Goal: Task Accomplishment & Management: Use online tool/utility

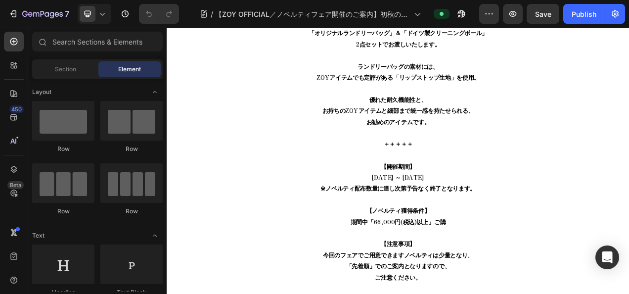
scroll to position [396, 0]
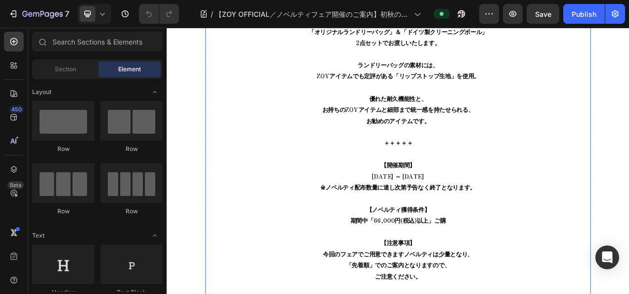
click at [524, 193] on p "いつもZOY公式オンラインストアを ご愛顧[PERSON_NAME]ありがとうございます。 [DATE]より、 「ZOY NOVELTY FAIR」を開催いた…" at bounding box center [463, 281] width 493 height 769
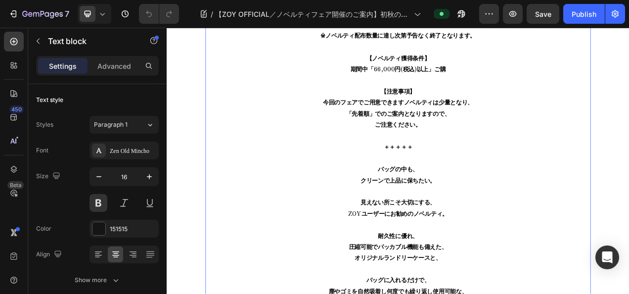
scroll to position [594, 0]
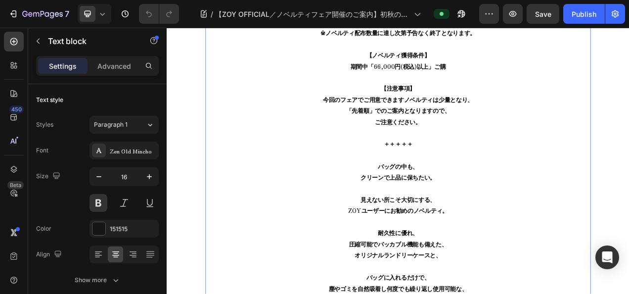
click at [525, 214] on p "いつもZOY公式オンラインストアを ご愛顧[PERSON_NAME]ありがとうございます。 [DATE]より、 「ZOY NOVELTY FAIR」を開催いた…" at bounding box center [463, 83] width 493 height 769
click at [576, 12] on div "Publish" at bounding box center [584, 14] width 25 height 10
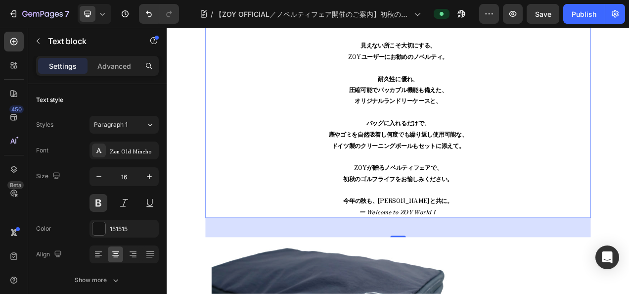
scroll to position [841, 0]
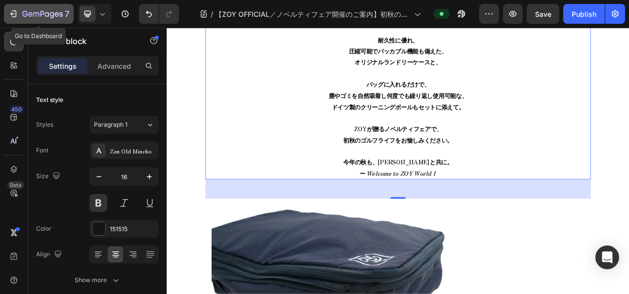
click at [16, 16] on icon "button" at bounding box center [14, 13] width 4 height 7
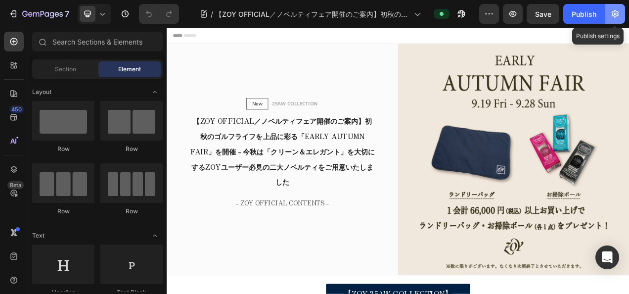
click at [614, 17] on icon "button" at bounding box center [616, 14] width 10 height 10
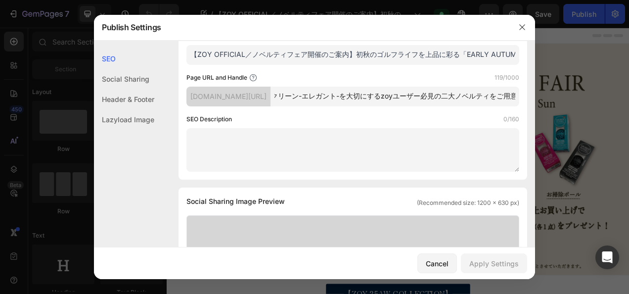
scroll to position [0, 148]
drag, startPoint x: 368, startPoint y: 117, endPoint x: 423, endPoint y: 114, distance: 55.0
click at [423, 106] on input "zoy-official-ノベルティフェア開催のご案内-初秋のゴルフライフを上品に彩る-early-autumn-fair-を開催-今秋は-クリーン-エレガン…" at bounding box center [395, 97] width 249 height 20
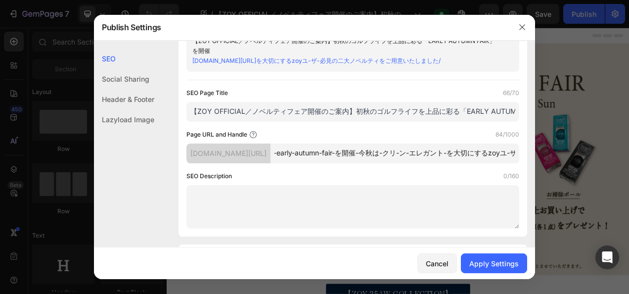
scroll to position [40, 0]
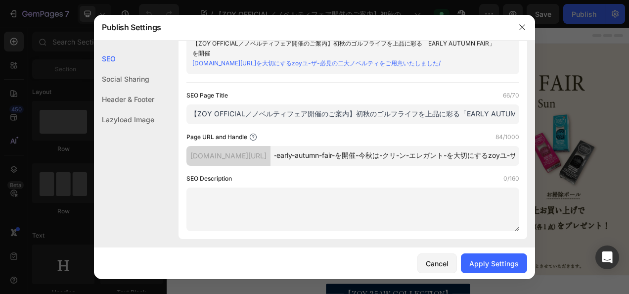
click at [369, 166] on input "zoy-official--early-autumn-fair-を開催-今秋は-クリ-ン-エレガント-を大切にするzoyユ-ザ-必見の二大ノベルティをご用意い…" at bounding box center [395, 156] width 249 height 20
click at [368, 166] on input "zoy-official--early-autumn-fair-を開催-今秋は-クリ-ン-エレガント-を大切にするzoyユ-ザ-必見の二大ノベルティをご用意い…" at bounding box center [395, 156] width 249 height 20
drag, startPoint x: 429, startPoint y: 165, endPoint x: 517, endPoint y: 181, distance: 89.0
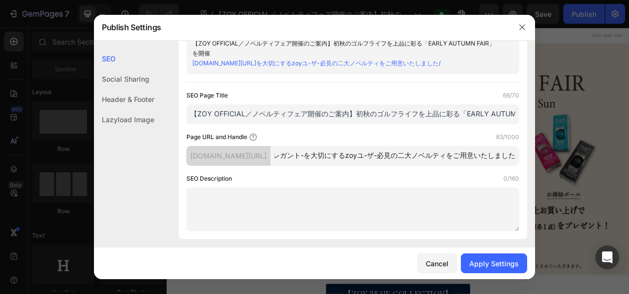
click at [517, 181] on div "Search Result Preview 【ZOY OFFICIAL／ノベルティフェア開催のご案内】初秋のゴルフライフを上品に彩る「EARLY AUTUMN…" at bounding box center [353, 124] width 349 height 230
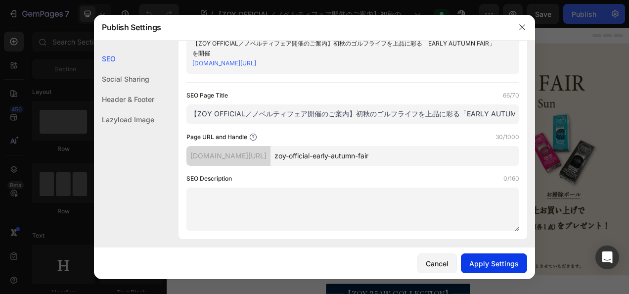
type input "zoy-official-early-autumn-fair"
click at [509, 266] on div "Apply Settings" at bounding box center [494, 263] width 49 height 10
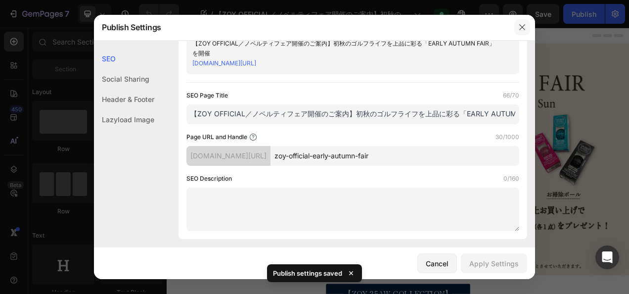
click at [520, 28] on icon "button" at bounding box center [523, 27] width 8 height 8
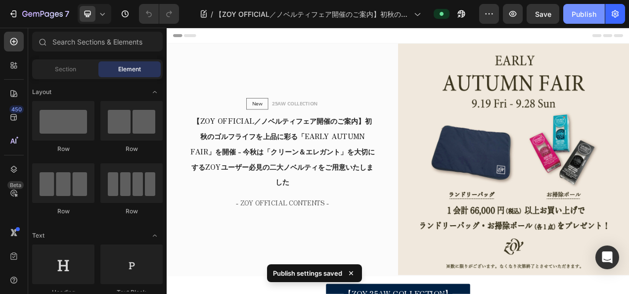
click at [581, 22] on button "Publish" at bounding box center [585, 14] width 42 height 20
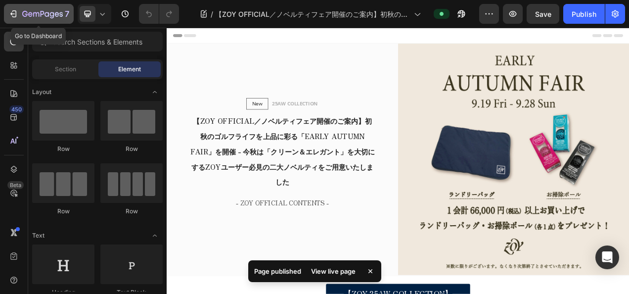
click at [11, 14] on icon "button" at bounding box center [12, 13] width 4 height 3
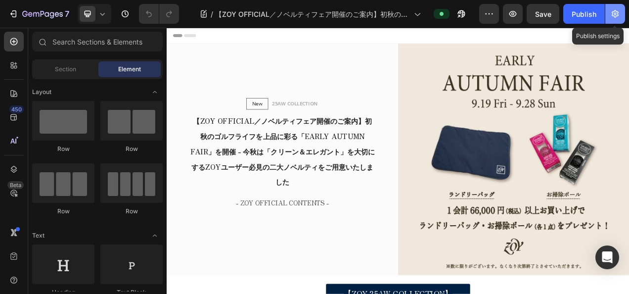
click at [620, 10] on button "button" at bounding box center [616, 14] width 20 height 20
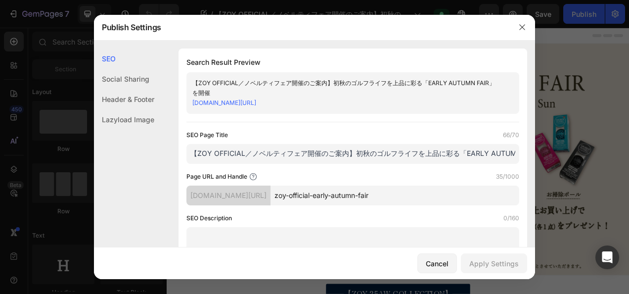
click at [376, 200] on input "zoy-official-early-autumn-fair" at bounding box center [395, 196] width 249 height 20
paste input "25aw-novelty-fair-1"
type input "zoy-25aw-novelty-fair-1"
click at [492, 264] on div "Apply Settings" at bounding box center [494, 263] width 49 height 10
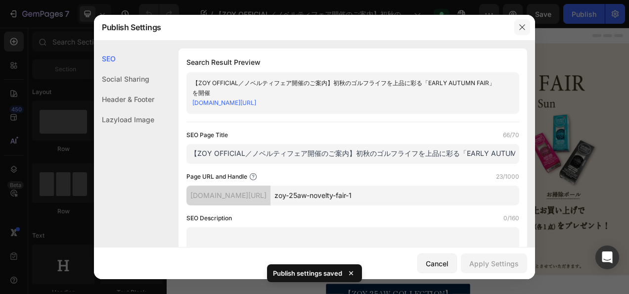
click at [520, 29] on icon "button" at bounding box center [523, 27] width 8 height 8
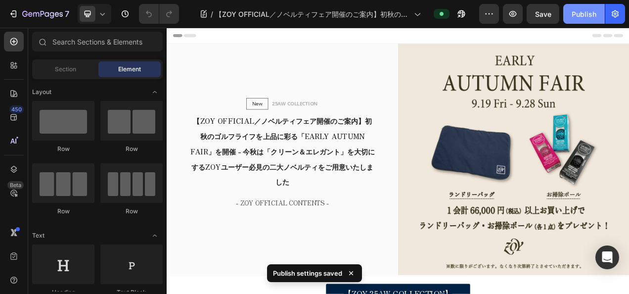
click at [587, 18] on div "Publish" at bounding box center [584, 14] width 25 height 10
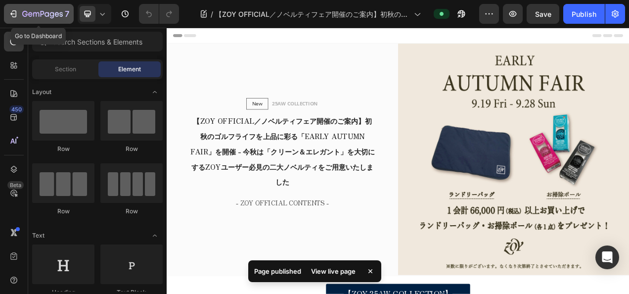
click at [45, 21] on button "7" at bounding box center [39, 14] width 70 height 20
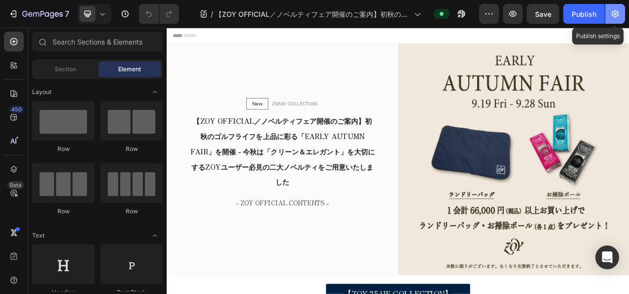
click at [617, 11] on icon "button" at bounding box center [615, 13] width 7 height 7
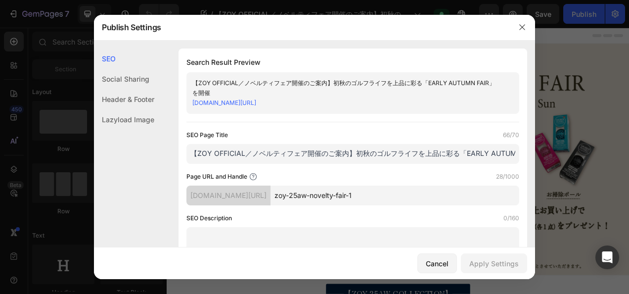
click at [379, 191] on input "zoy-25aw-novelty-fair-1" at bounding box center [395, 196] width 249 height 20
click at [519, 28] on icon "button" at bounding box center [523, 27] width 8 height 8
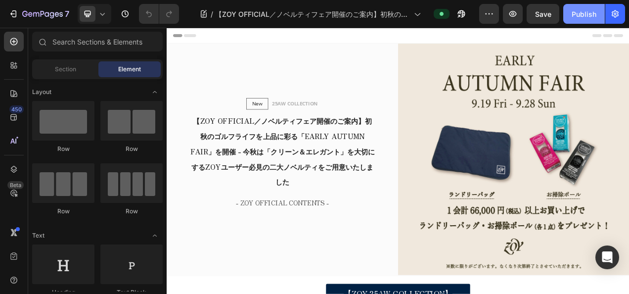
click at [588, 10] on div "Publish" at bounding box center [584, 14] width 25 height 10
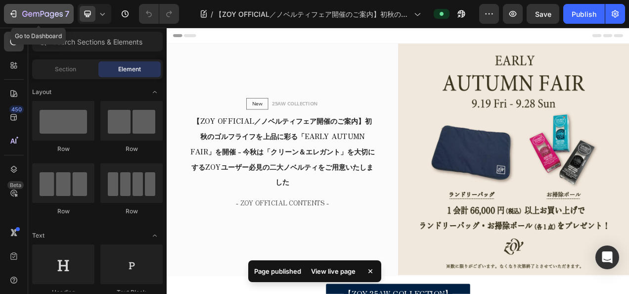
click at [35, 21] on button "7" at bounding box center [39, 14] width 70 height 20
